Goal: Information Seeking & Learning: Learn about a topic

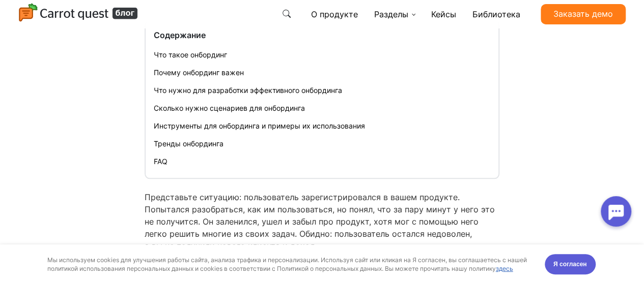
scroll to position [458, 0]
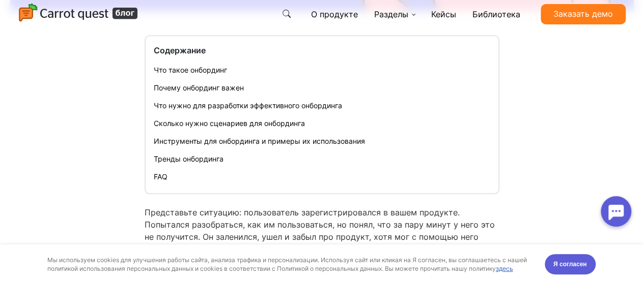
drag, startPoint x: 314, startPoint y: 105, endPoint x: 75, endPoint y: 106, distance: 239.1
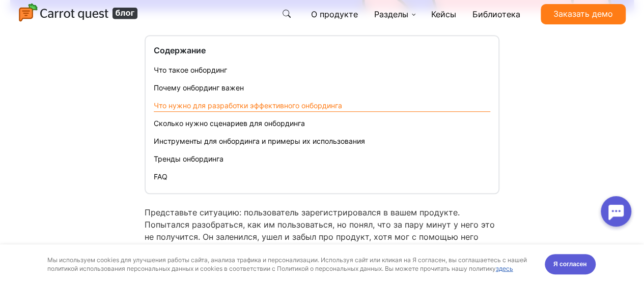
drag, startPoint x: 149, startPoint y: 103, endPoint x: 320, endPoint y: 103, distance: 171.5
click at [359, 104] on nav "Содержание Что такое онбординг Почему онбординг важен Что нужно для разработки …" at bounding box center [321, 114] width 355 height 159
copy link "Что нужно для разработки эффективного онбординга"
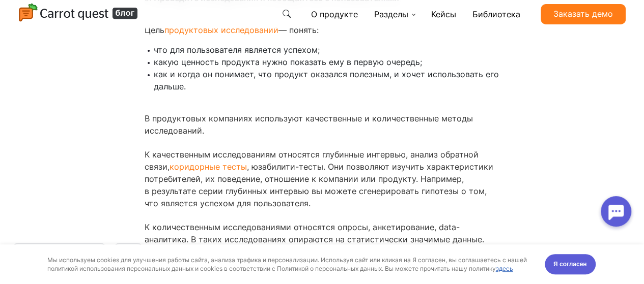
scroll to position [4223, 0]
